Goal: Transaction & Acquisition: Purchase product/service

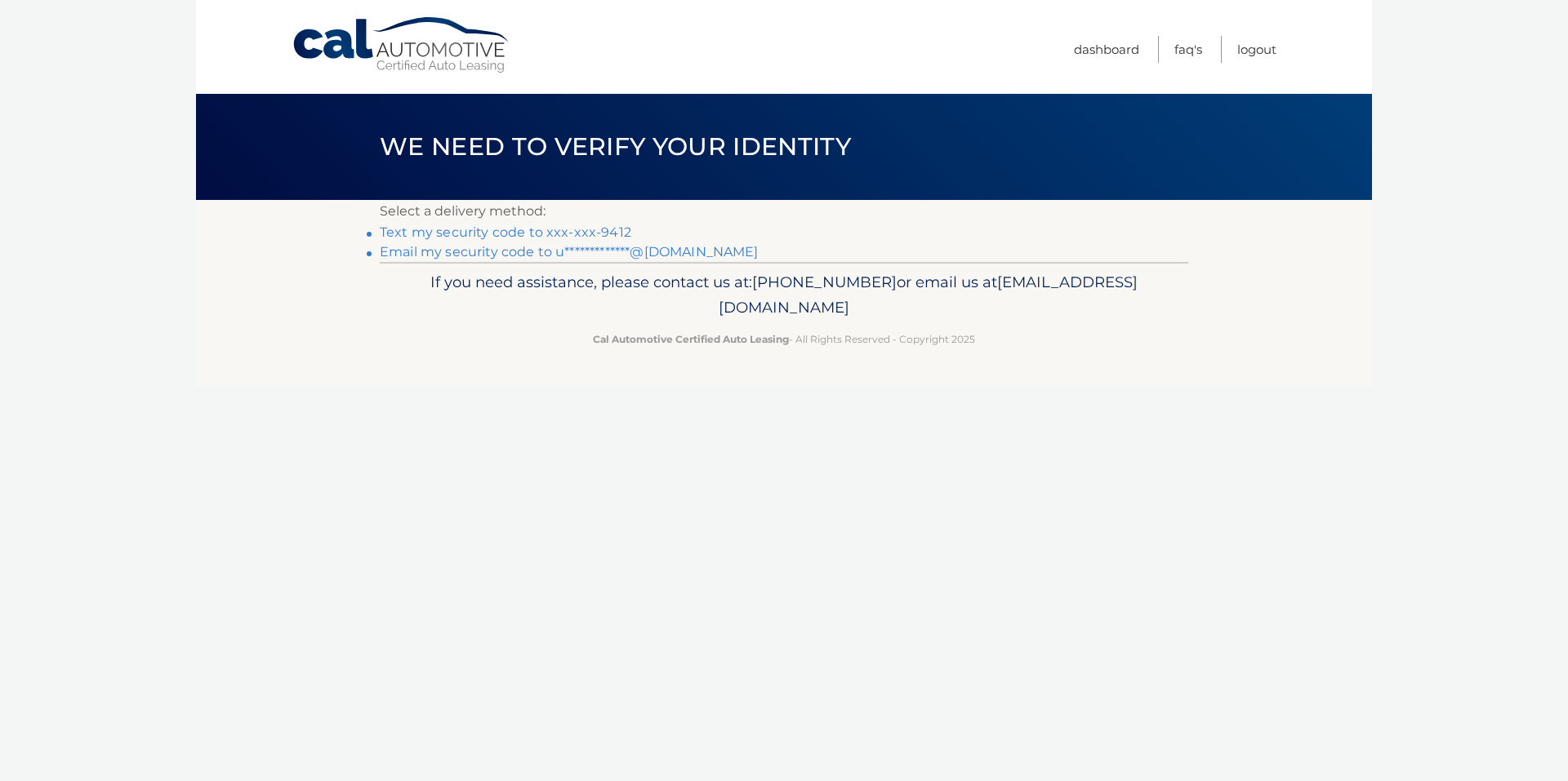
click at [483, 231] on link "Text my security code to xxx-xxx-9412" at bounding box center [505, 232] width 252 height 15
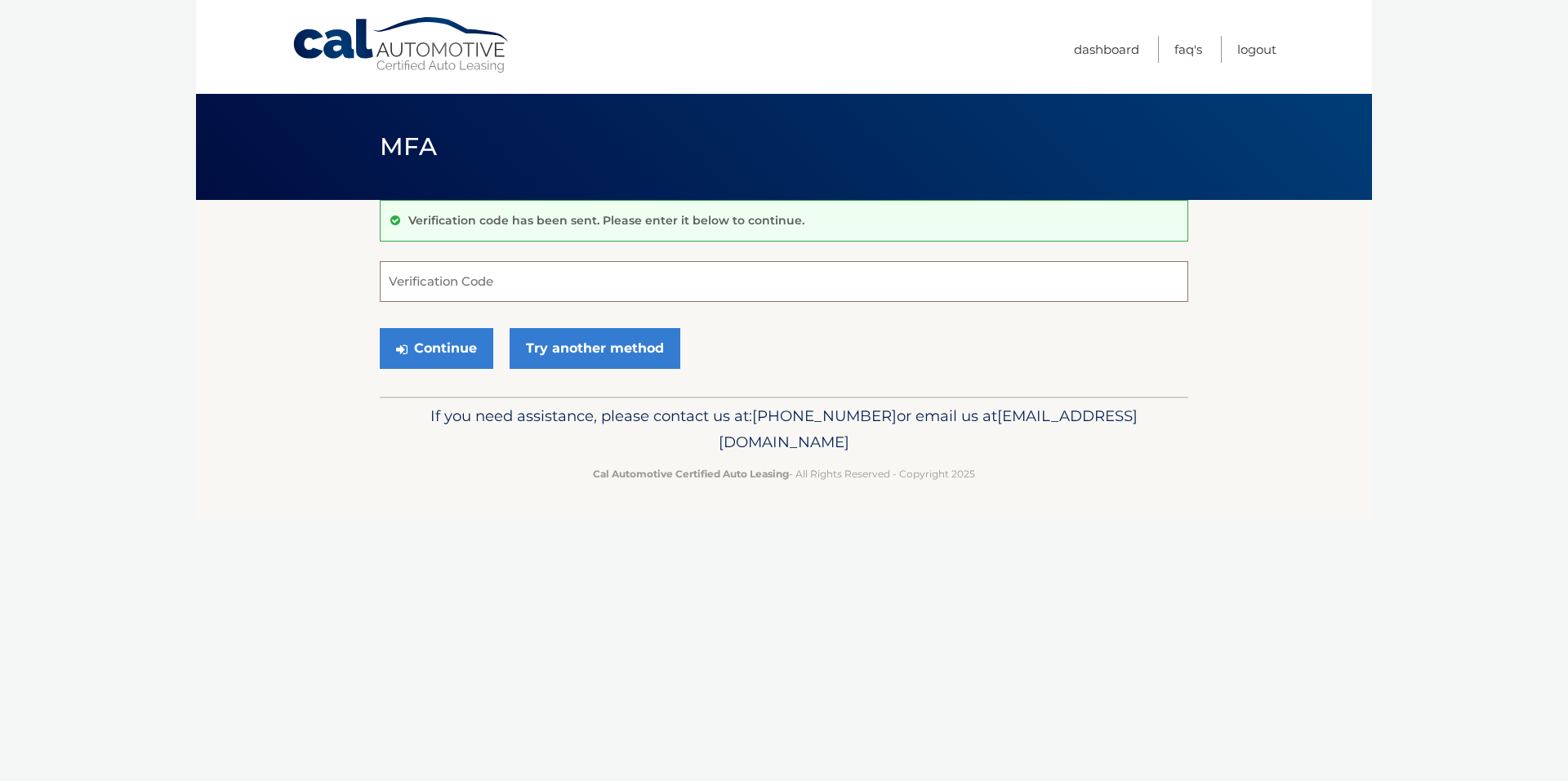
click at [559, 274] on input "Verification Code" at bounding box center [783, 281] width 808 height 41
type input "865001"
click at [438, 351] on button "Continue" at bounding box center [436, 348] width 113 height 41
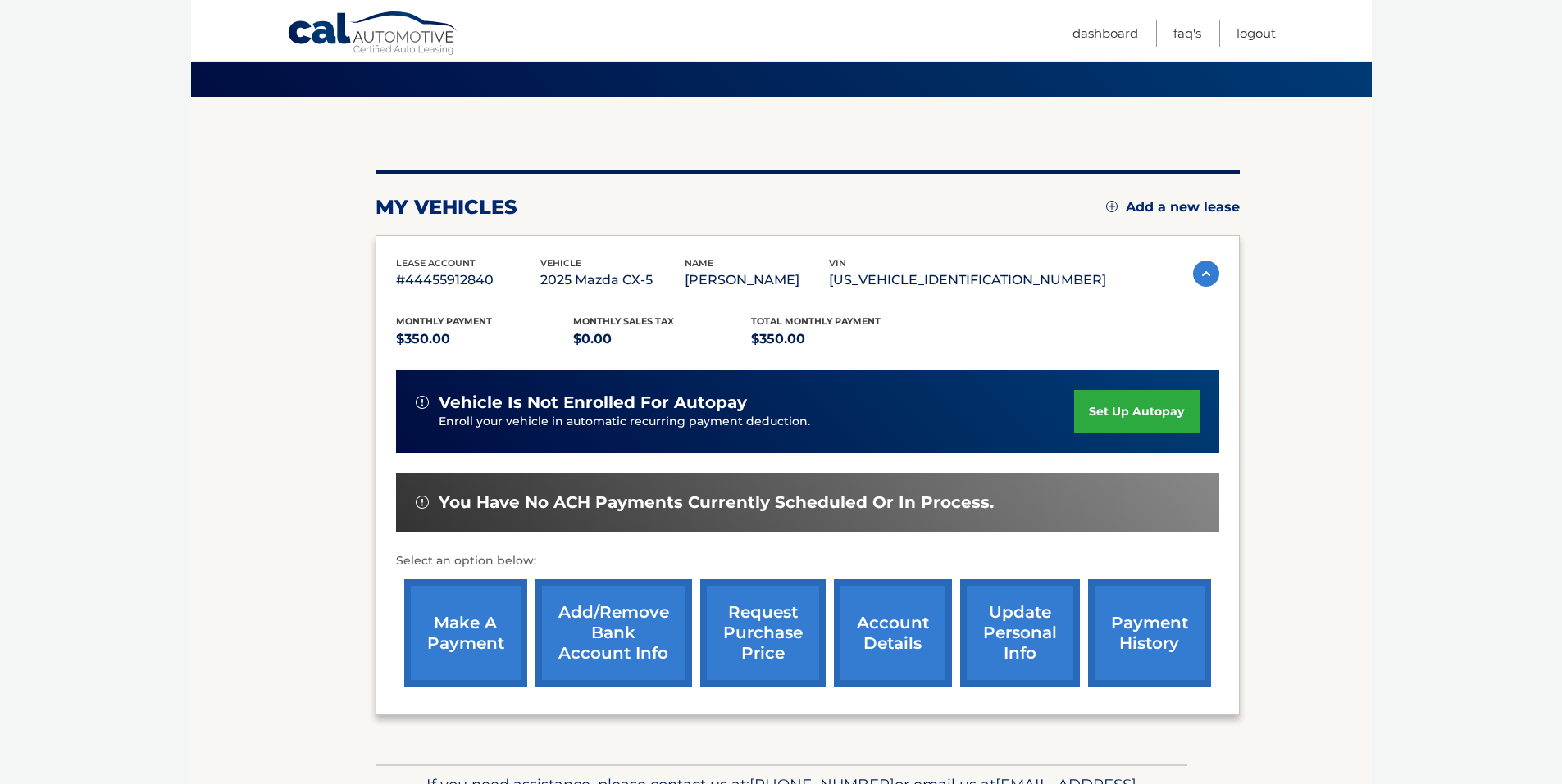
scroll to position [210, 0]
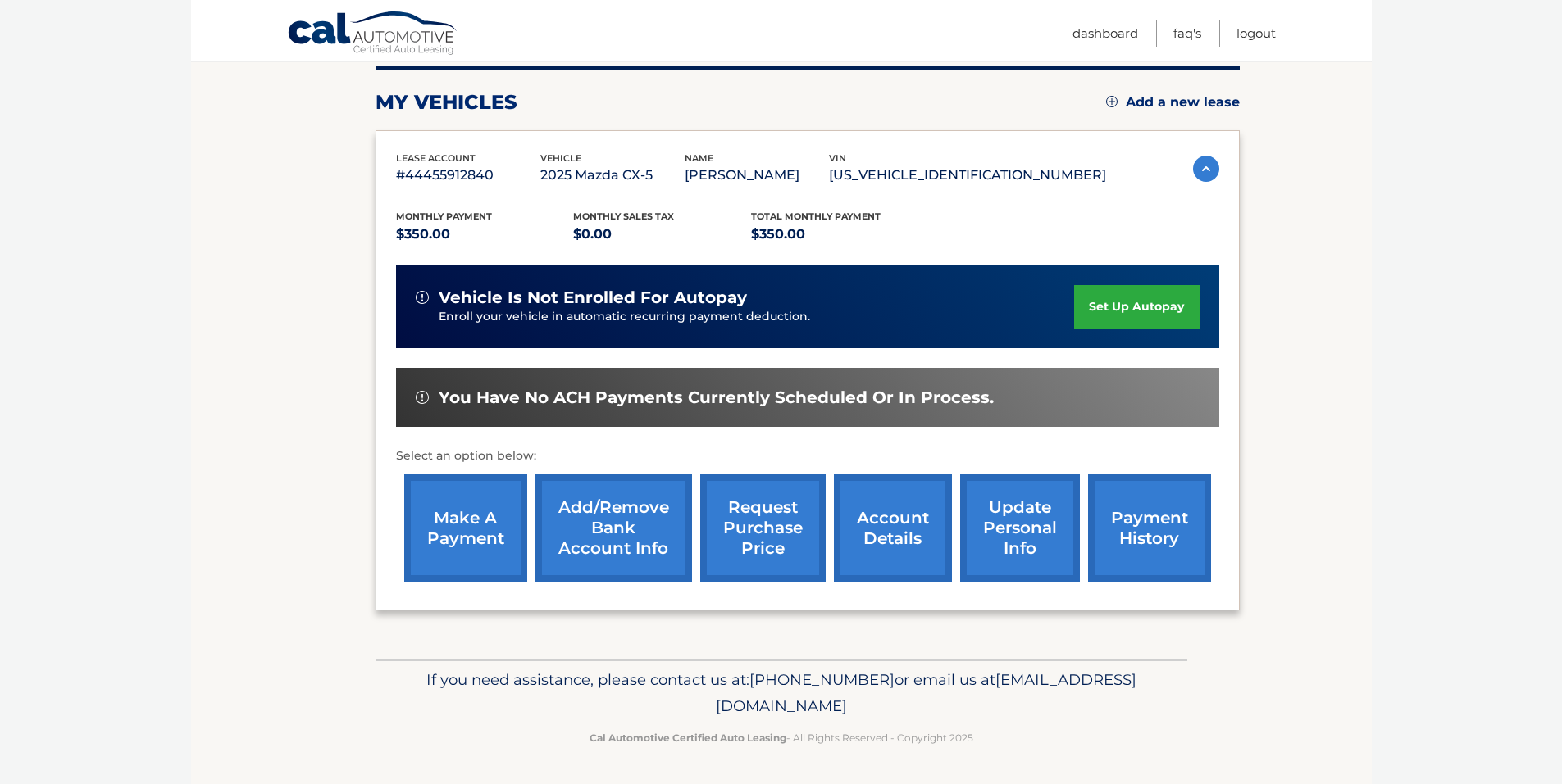
click at [455, 537] on link "make a payment" at bounding box center [466, 527] width 123 height 107
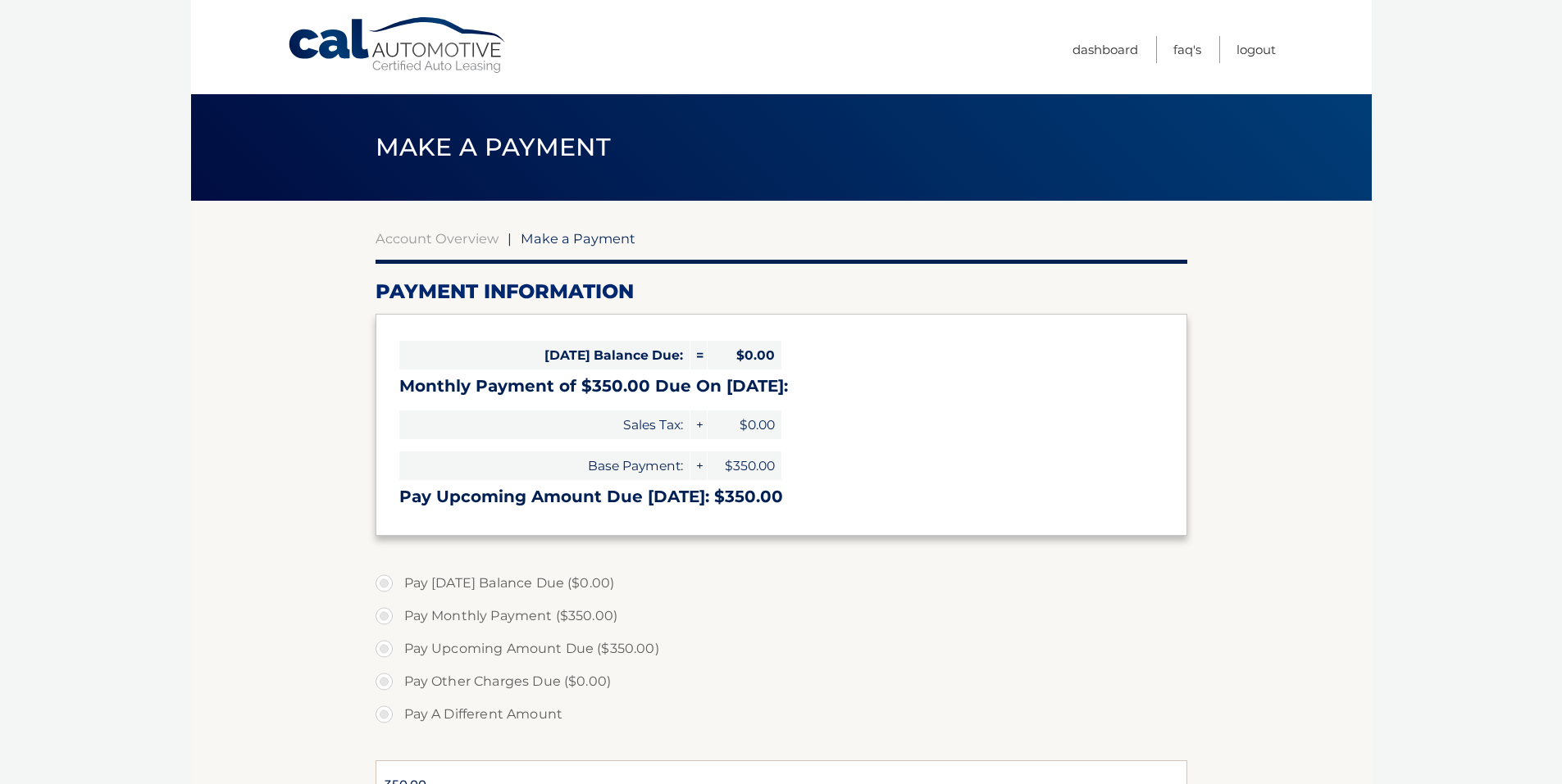
select select "ZjUwZDA2ZWYtNzJjZi00MjkwLTg5YzMtODkwMjQ4N2ZlNDMw"
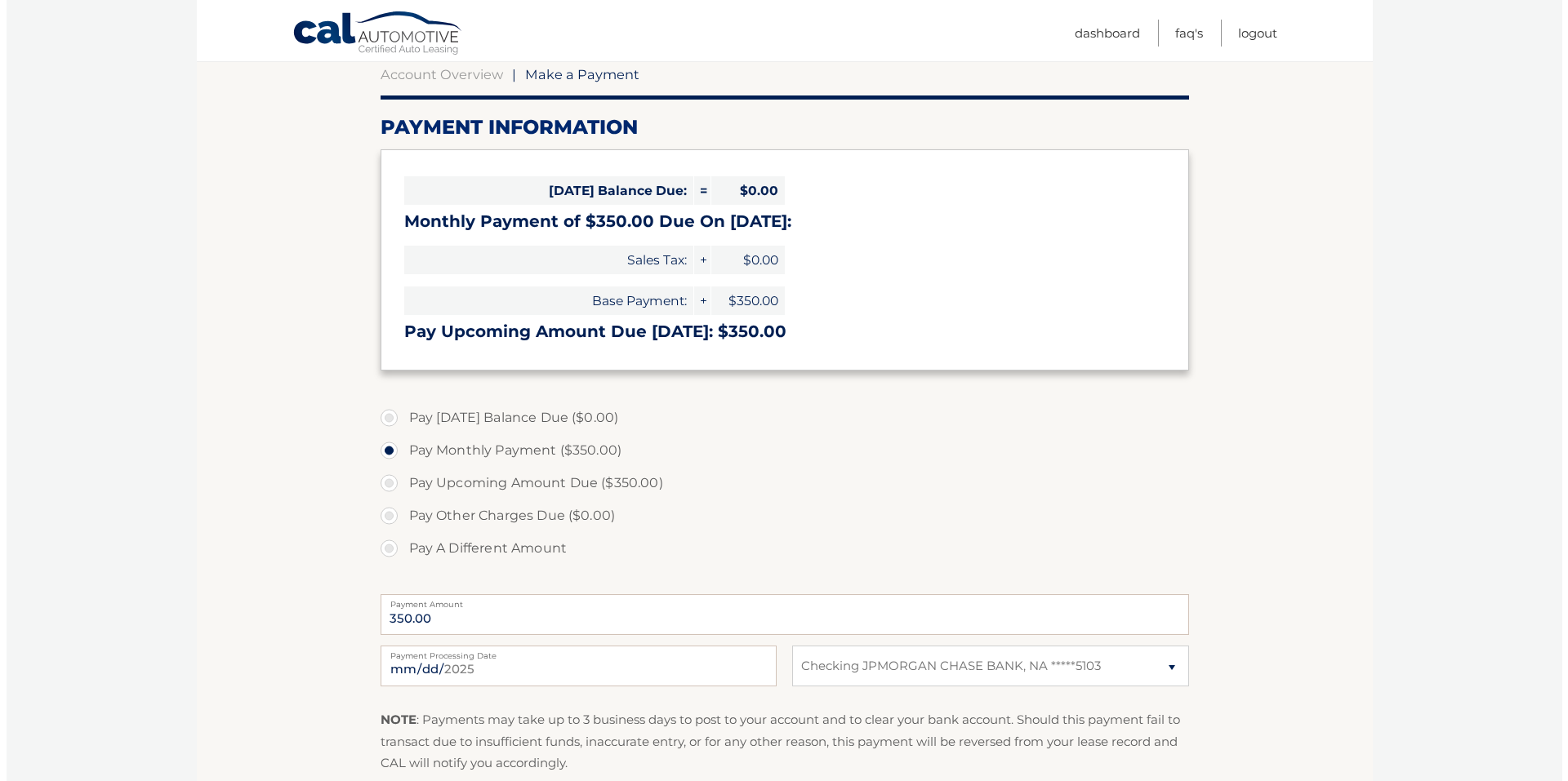
scroll to position [326, 0]
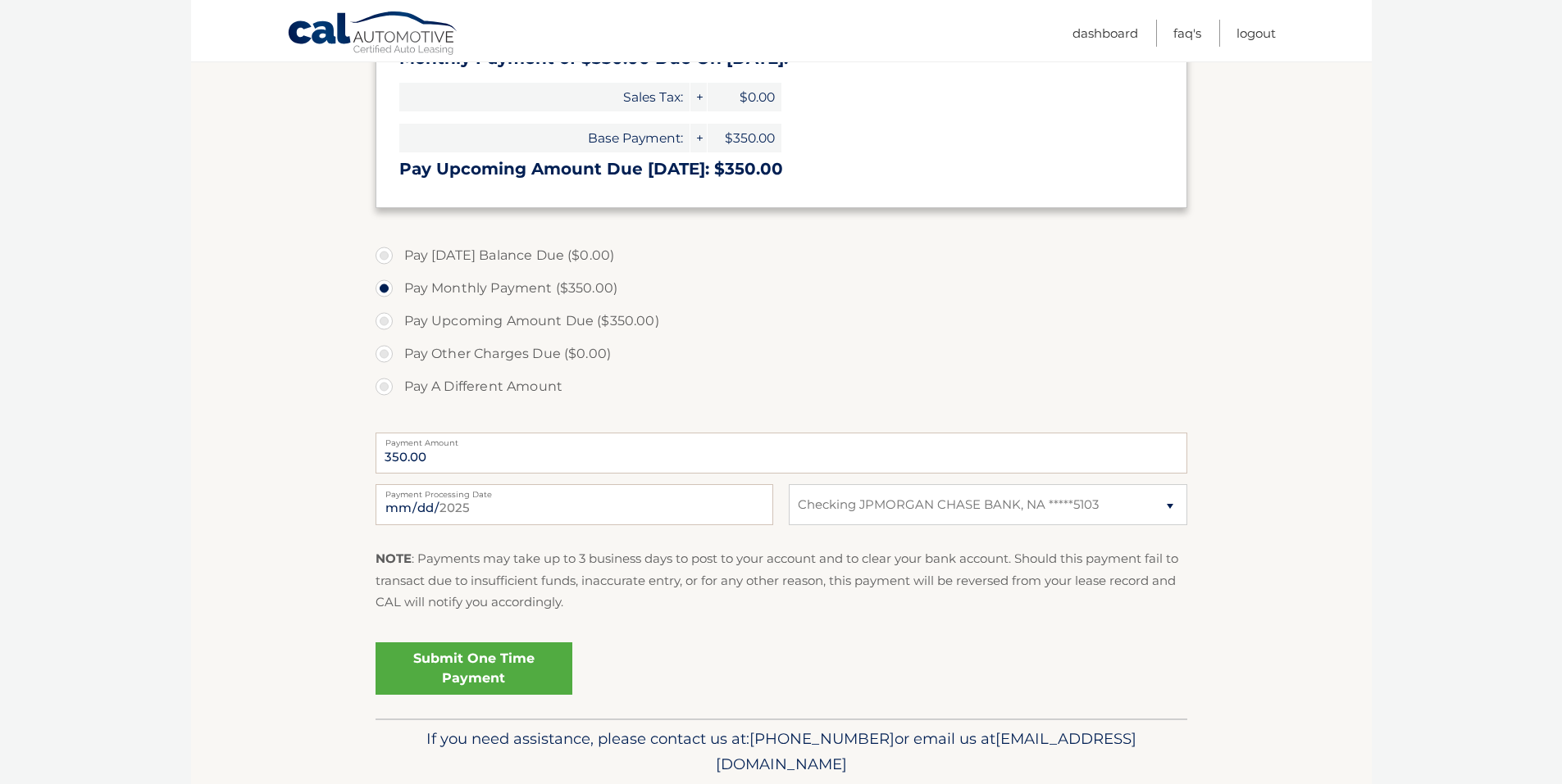
click at [511, 664] on link "Submit One Time Payment" at bounding box center [474, 669] width 197 height 52
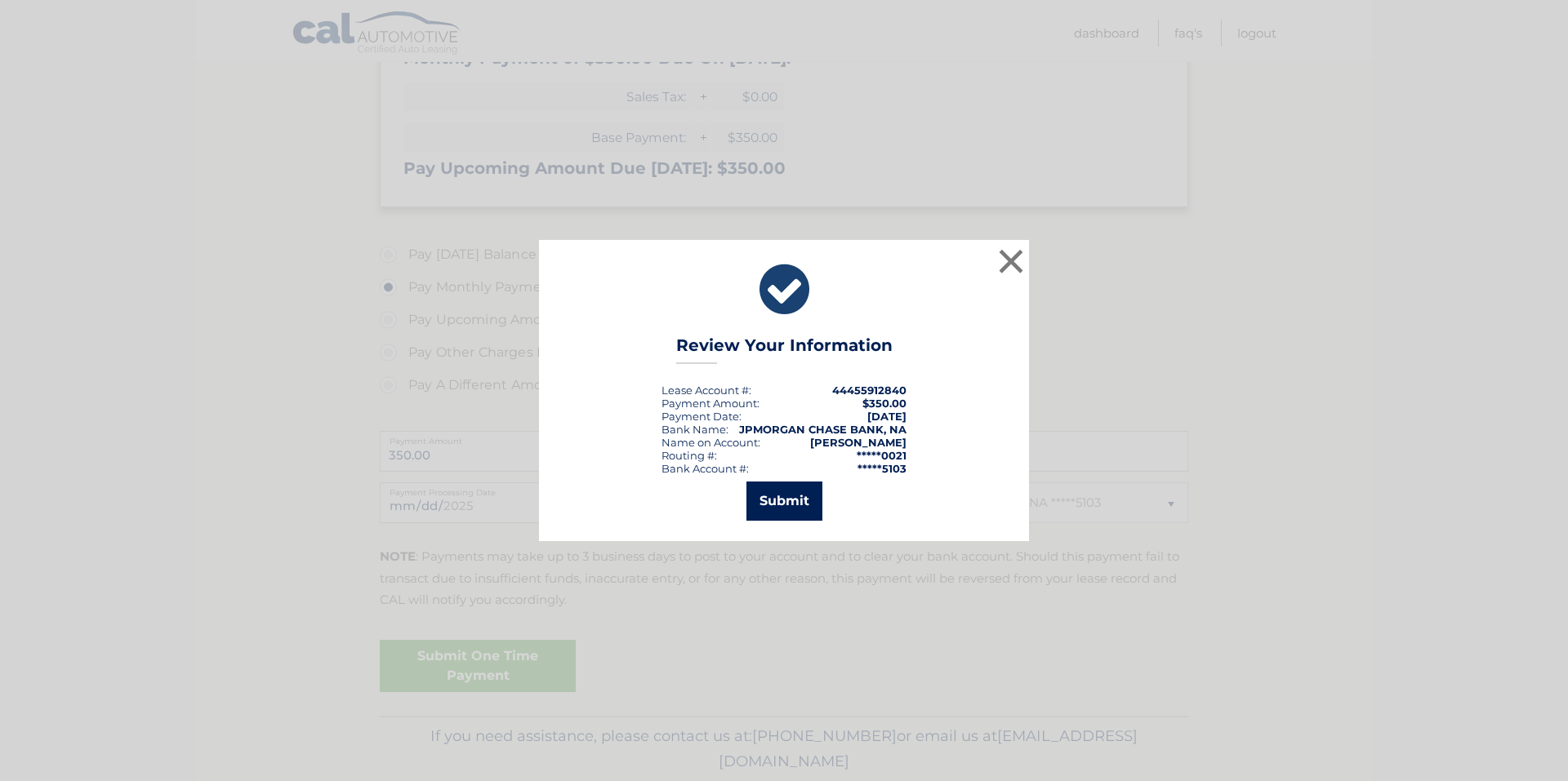
click at [784, 508] on button "Submit" at bounding box center [784, 501] width 76 height 39
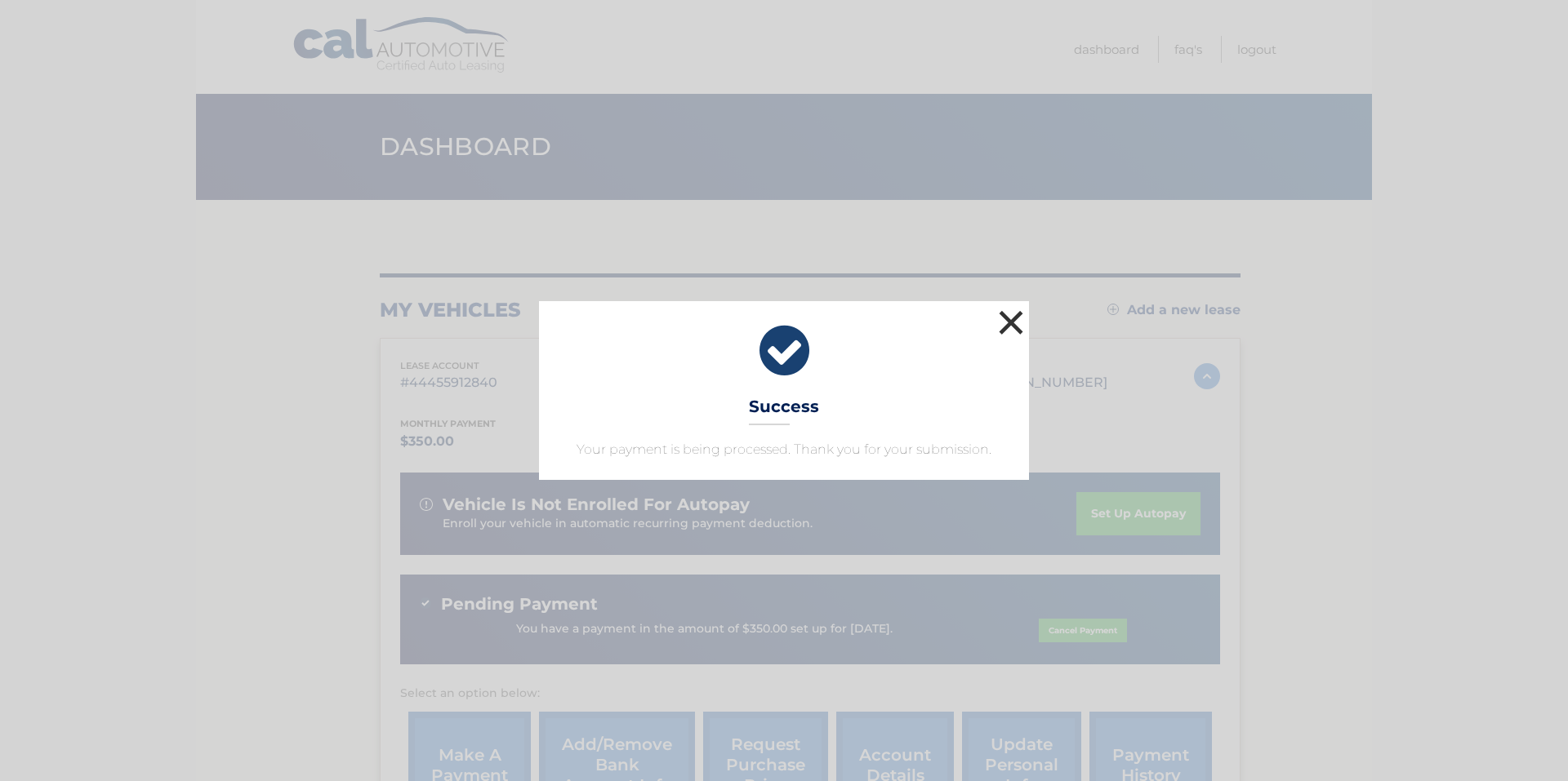
click at [1012, 322] on button "×" at bounding box center [1011, 322] width 33 height 33
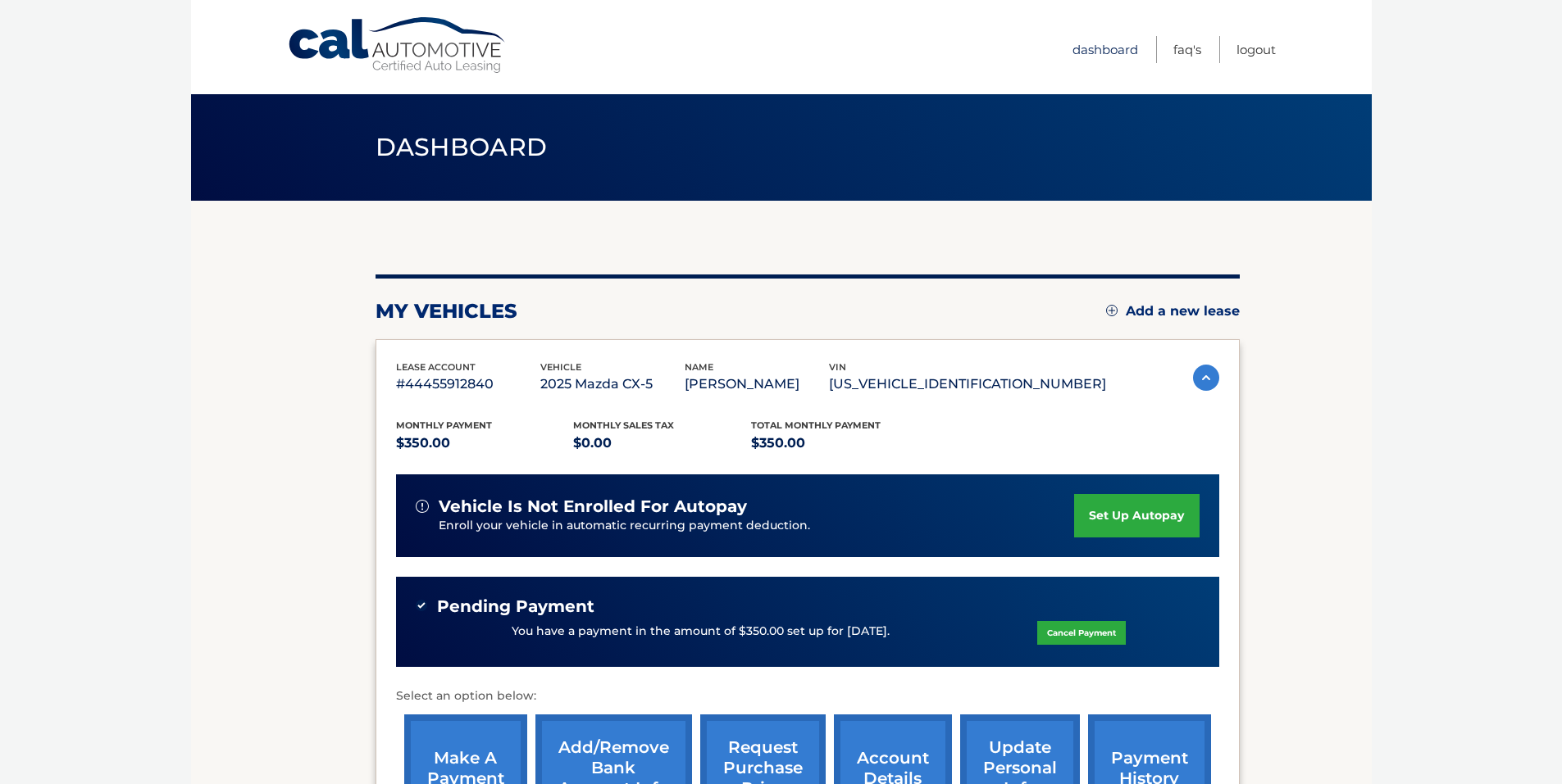
click at [1095, 48] on link "Dashboard" at bounding box center [1105, 50] width 66 height 27
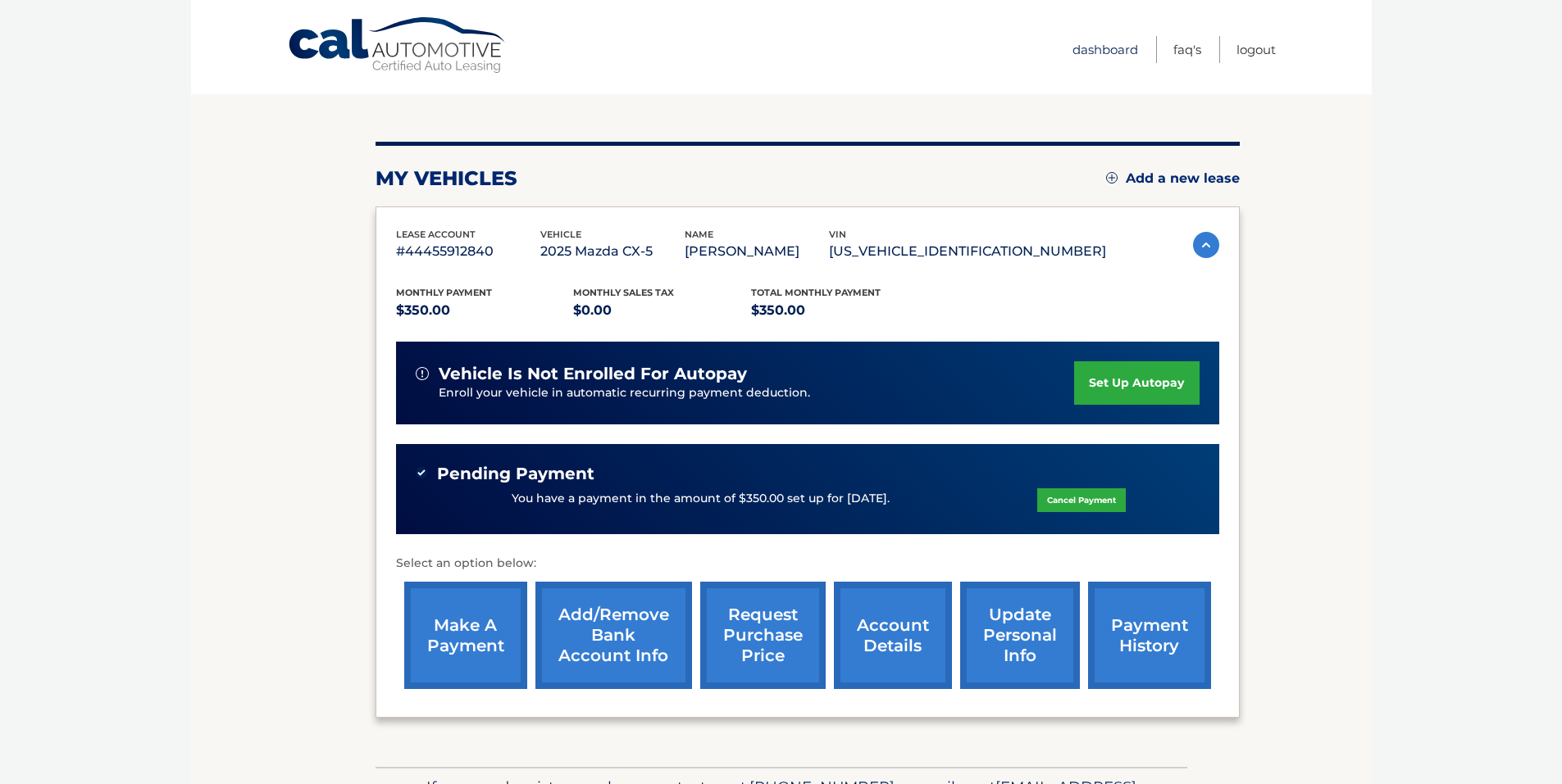
scroll to position [241, 0]
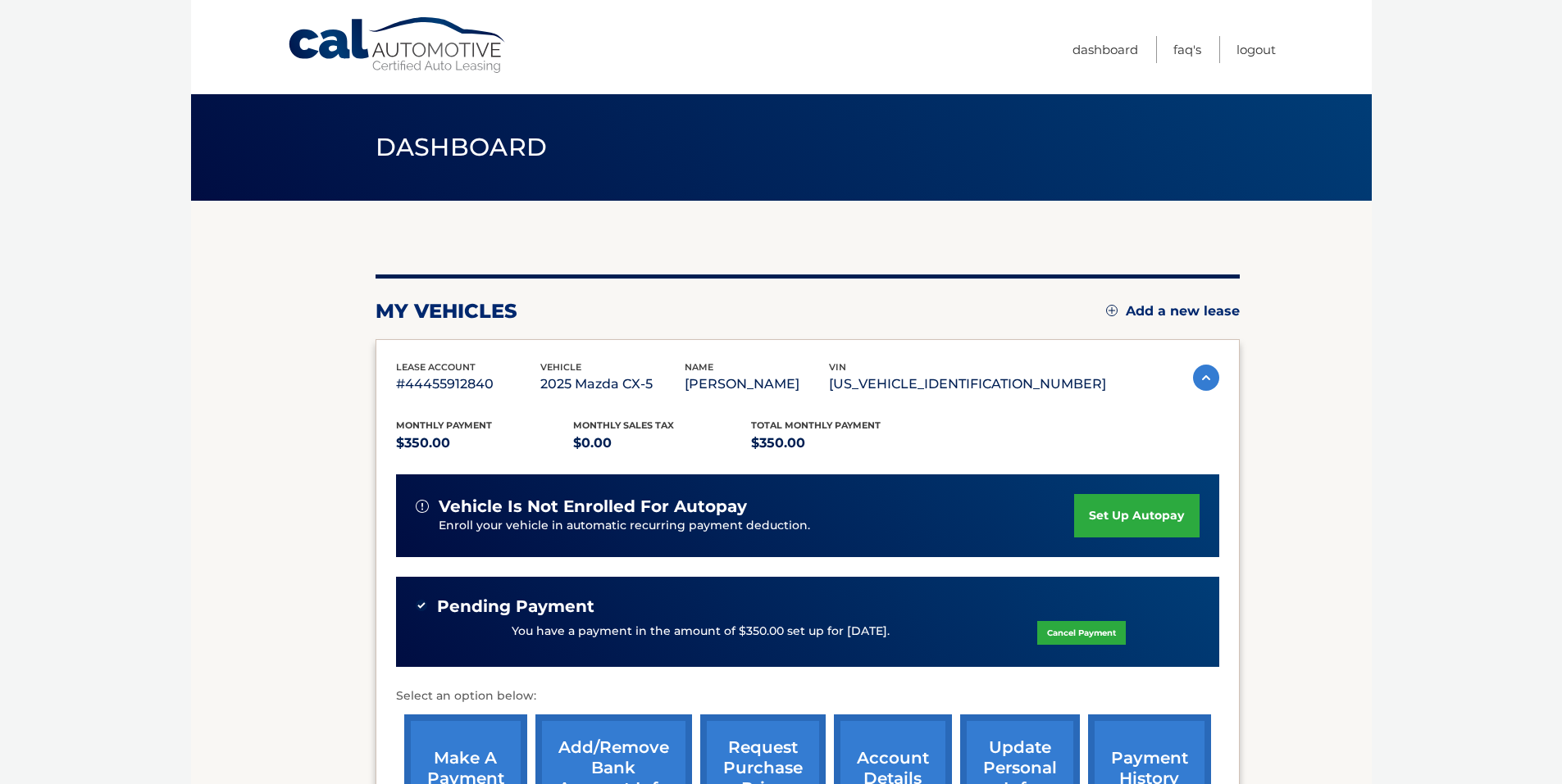
scroll to position [241, 0]
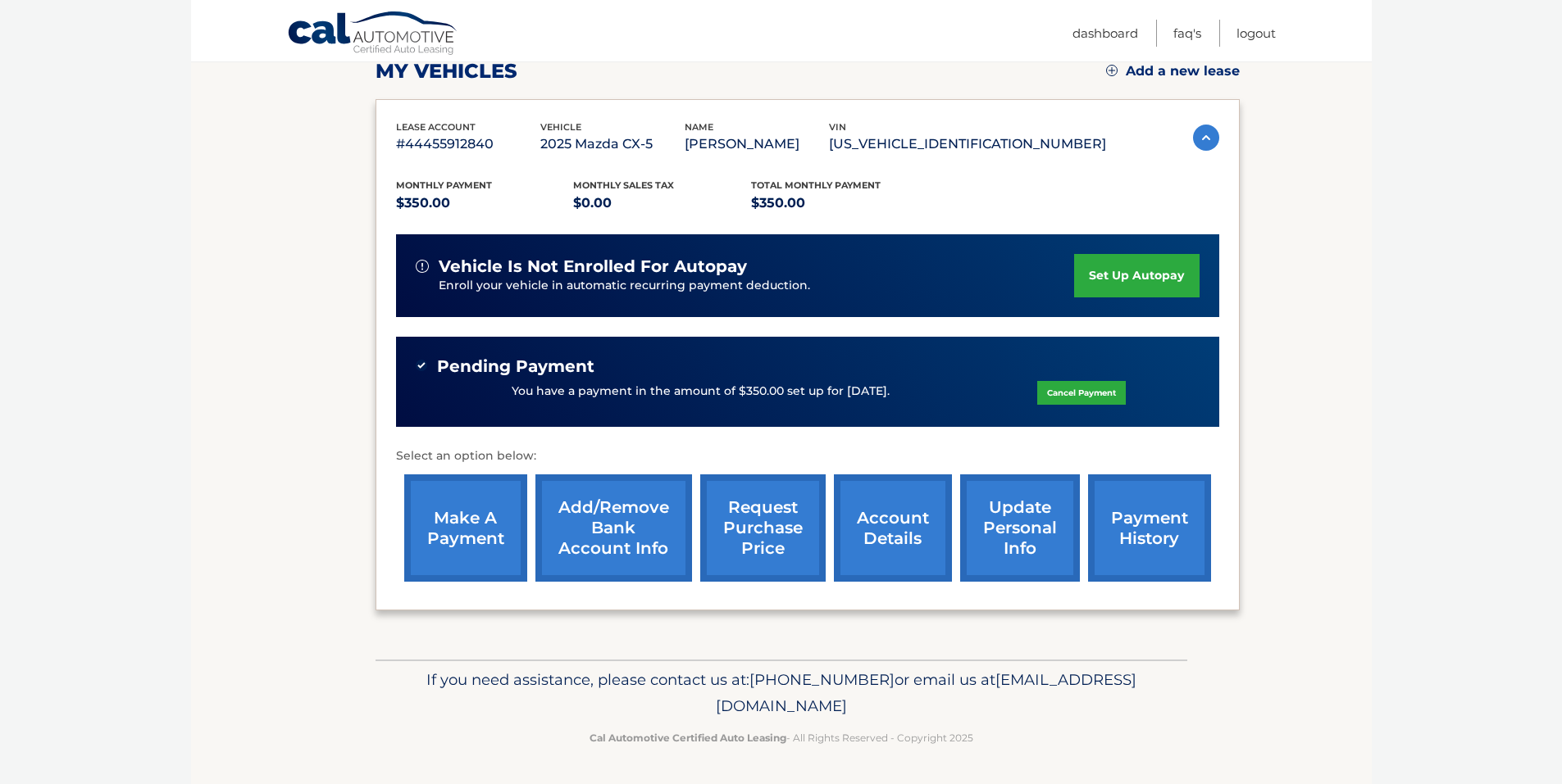
click at [896, 543] on link "account details" at bounding box center [893, 527] width 118 height 107
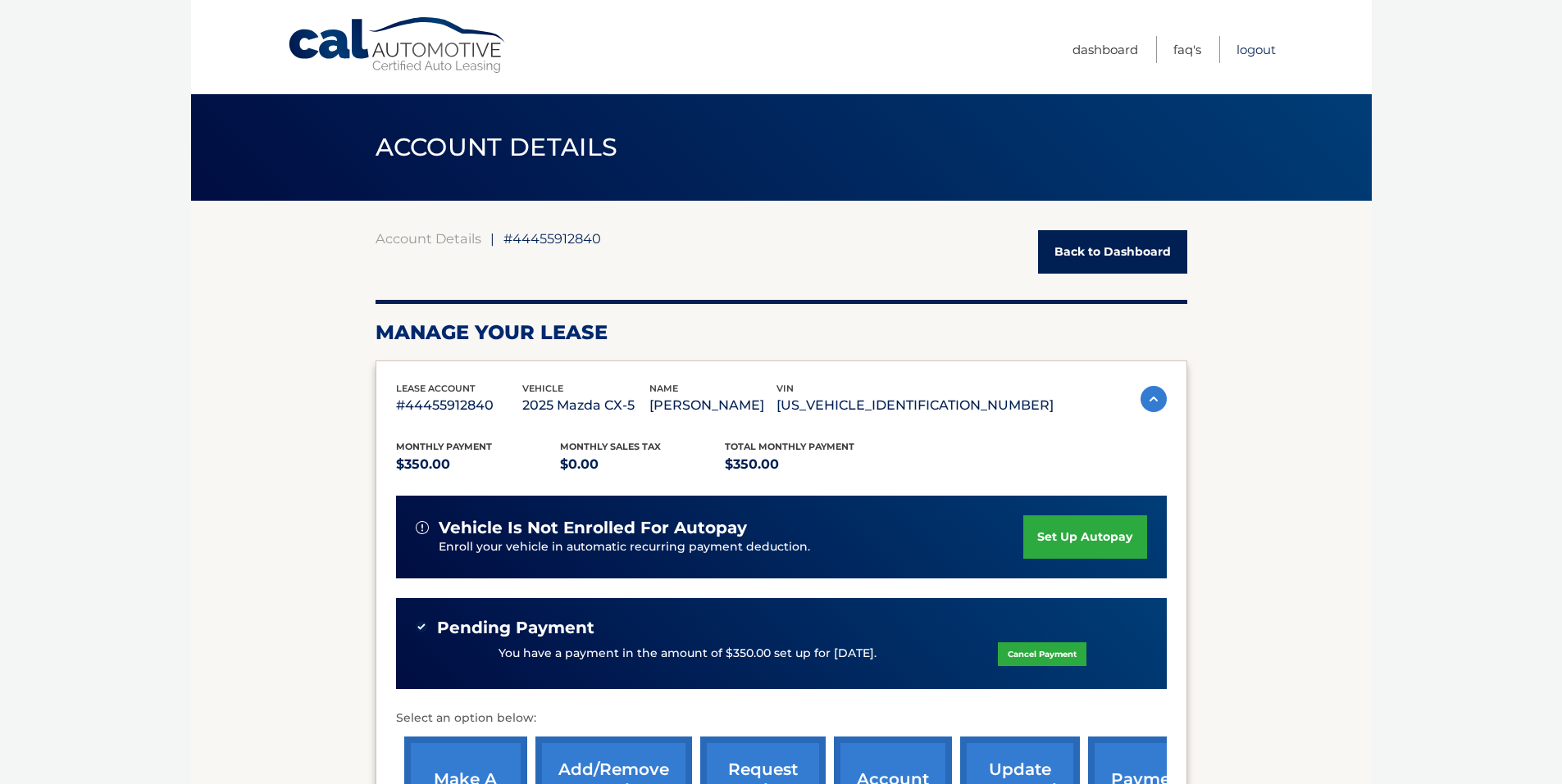
click at [1265, 50] on link "Logout" at bounding box center [1255, 50] width 40 height 27
